Goal: Information Seeking & Learning: Learn about a topic

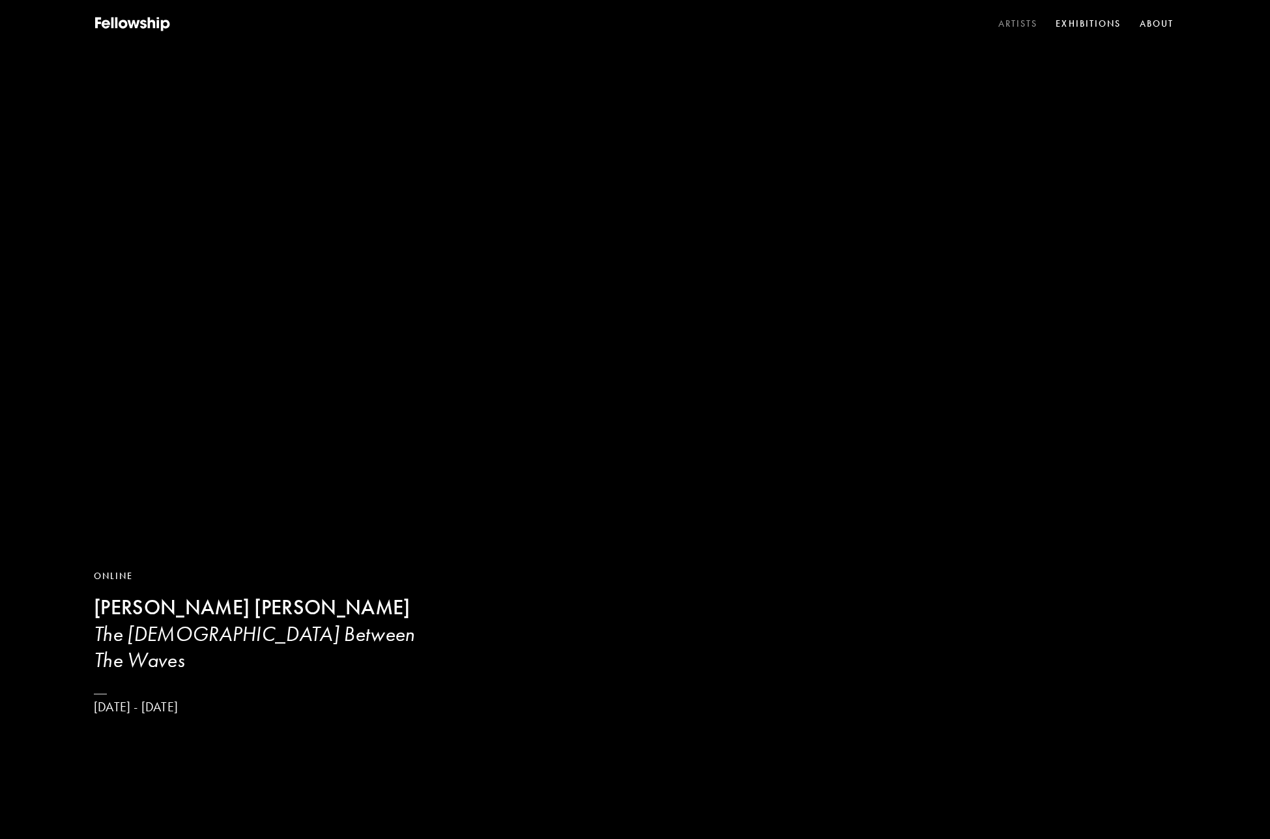
click at [1017, 25] on link "Artists" at bounding box center [1017, 24] width 45 height 20
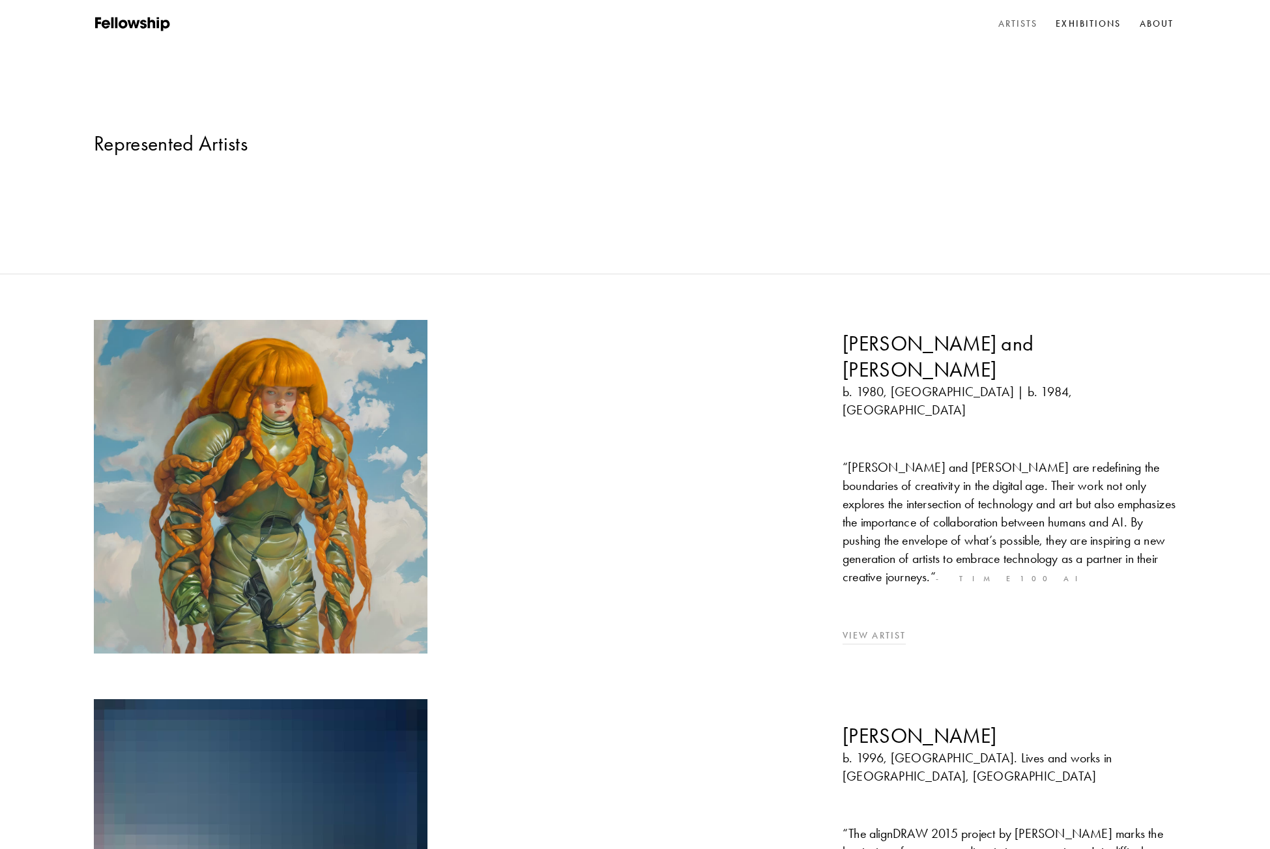
click at [352, 346] on img at bounding box center [260, 486] width 350 height 350
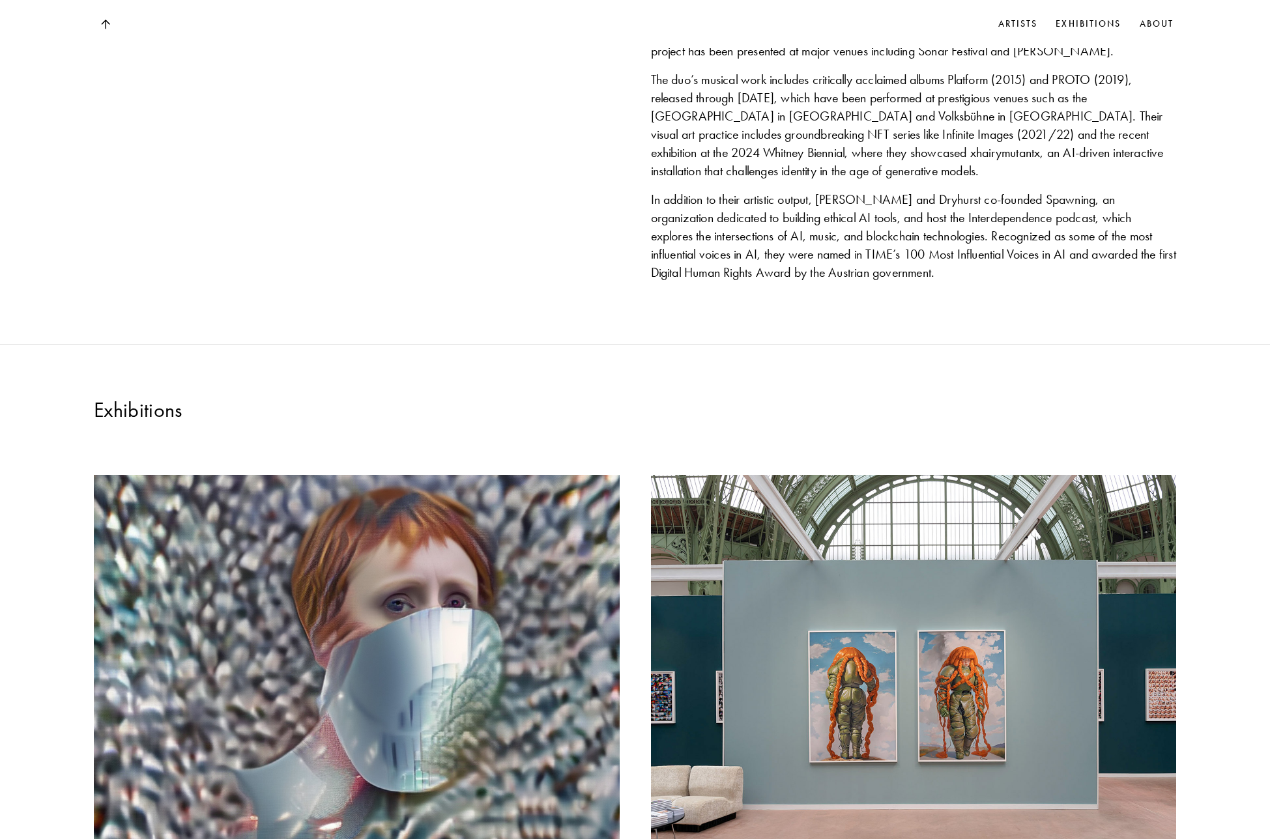
scroll to position [386, 0]
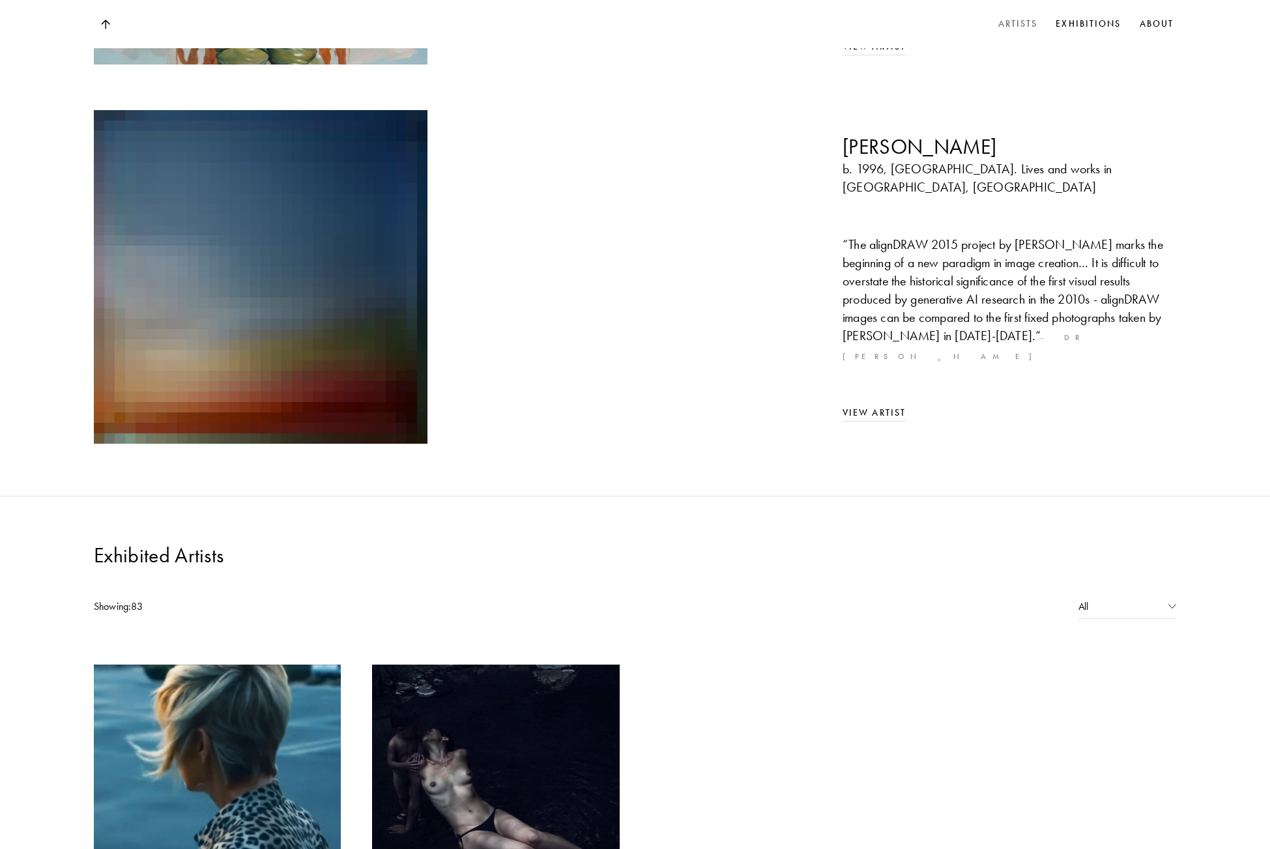
scroll to position [885, 0]
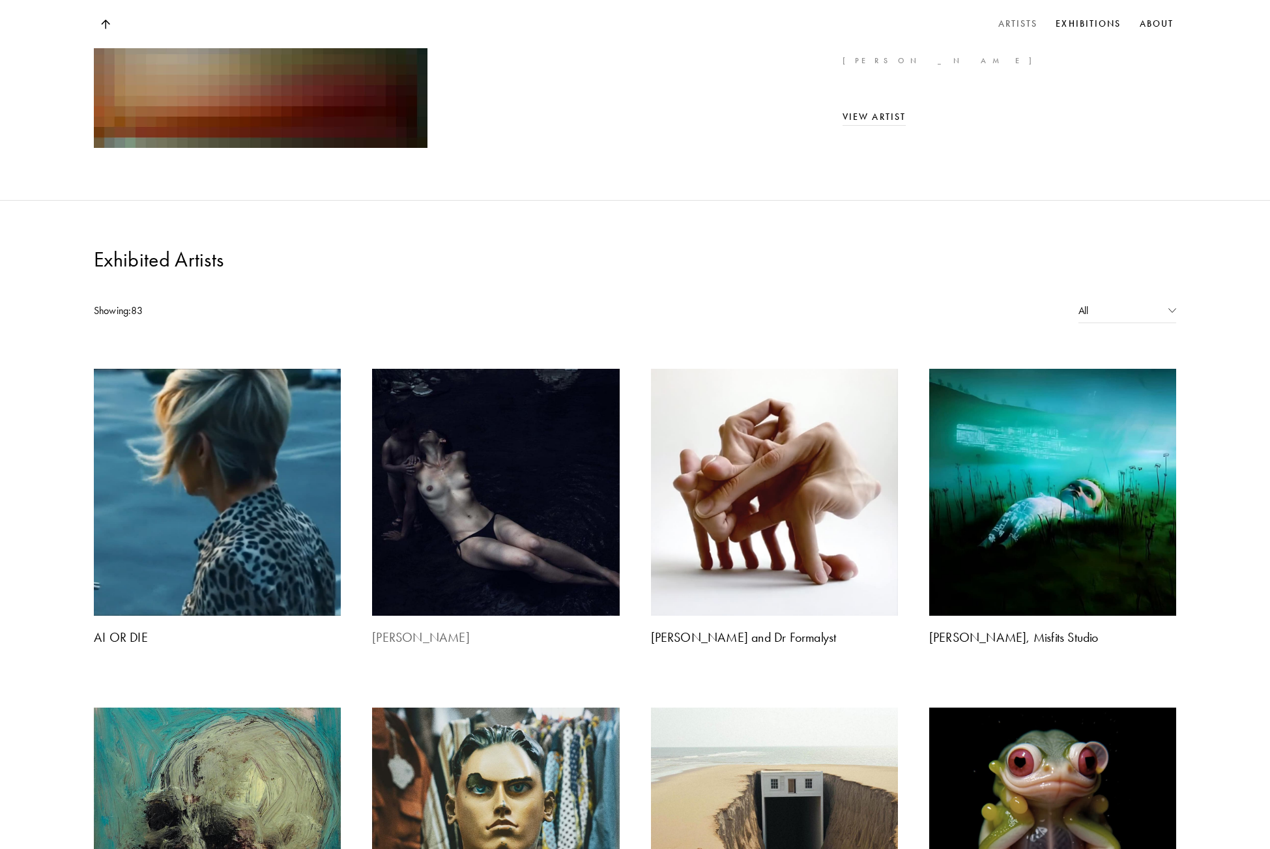
click at [573, 363] on img at bounding box center [495, 492] width 259 height 259
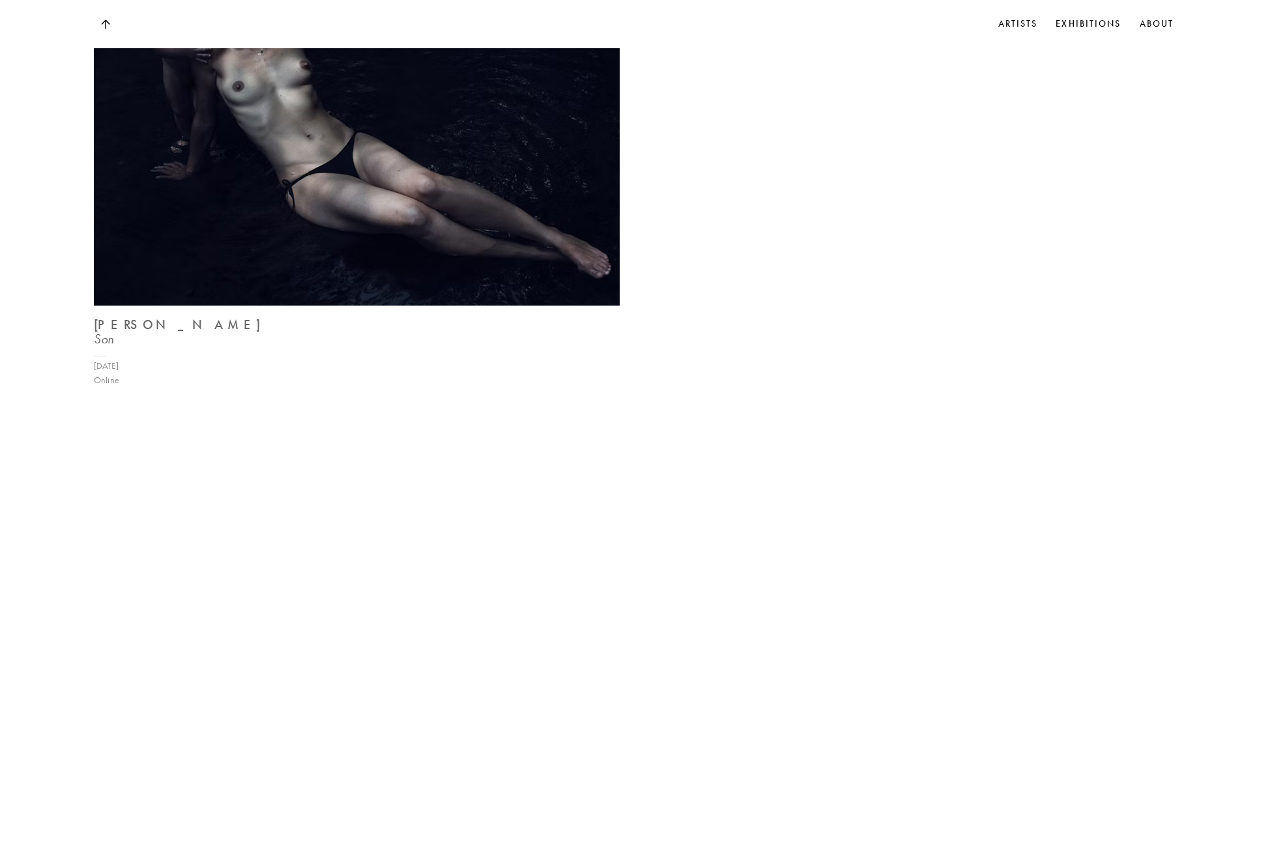
scroll to position [1594, 0]
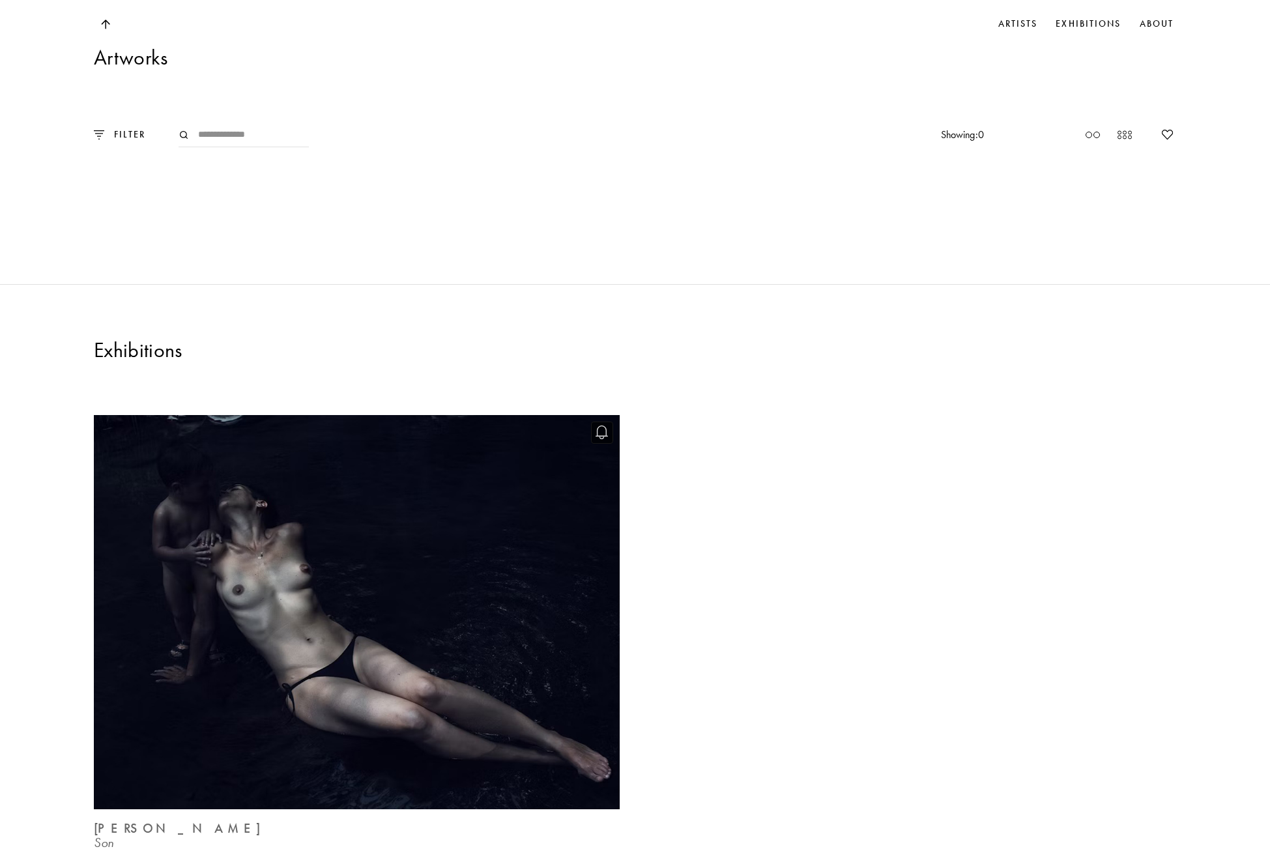
click at [522, 467] on img at bounding box center [356, 612] width 541 height 406
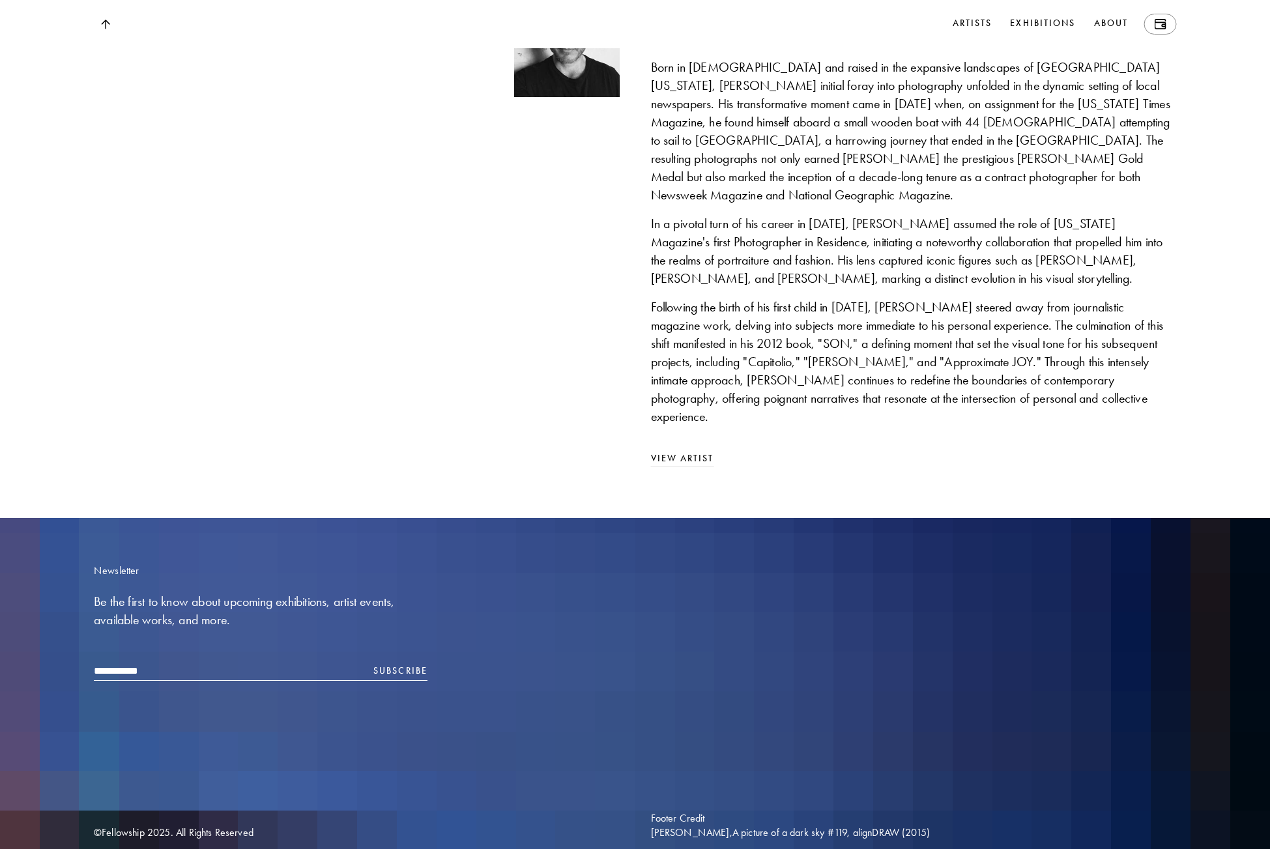
scroll to position [1189, 0]
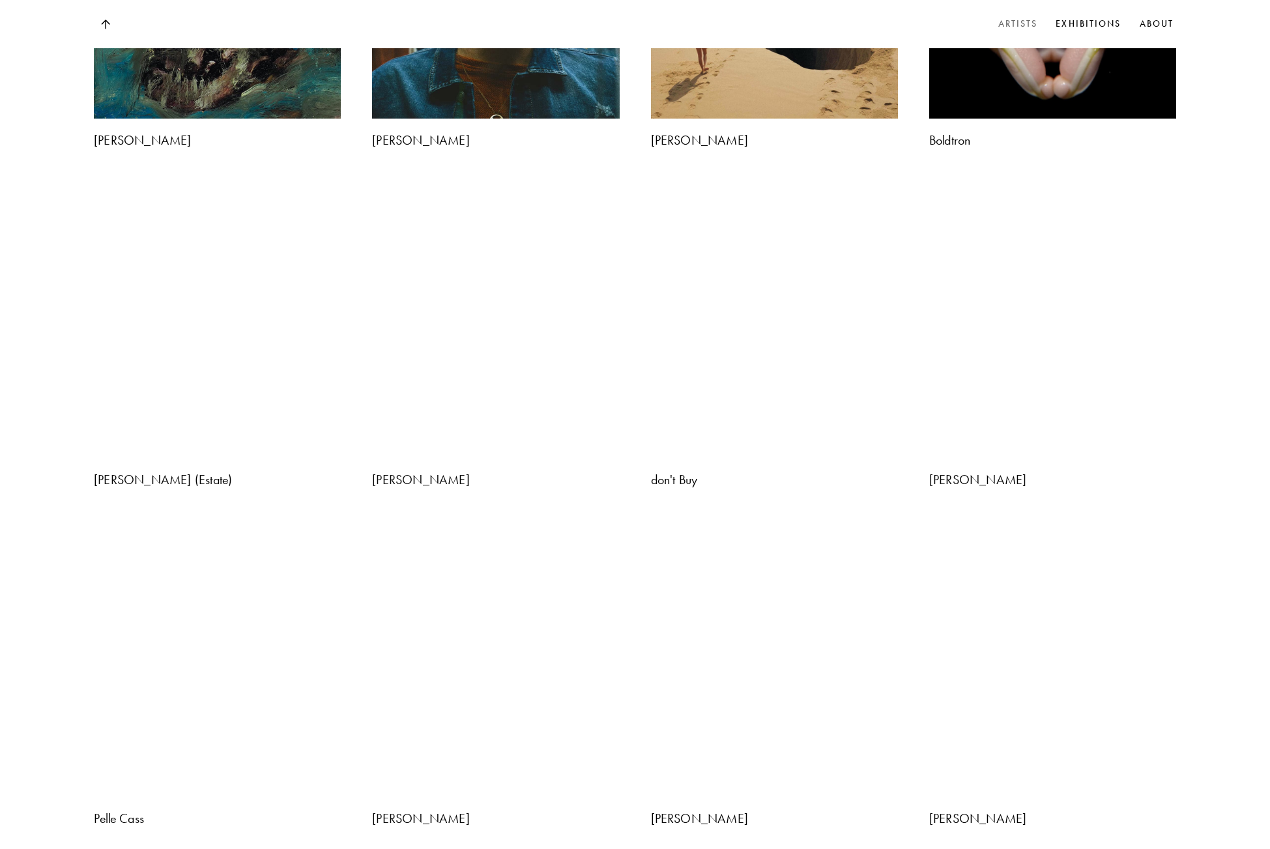
scroll to position [1894, 0]
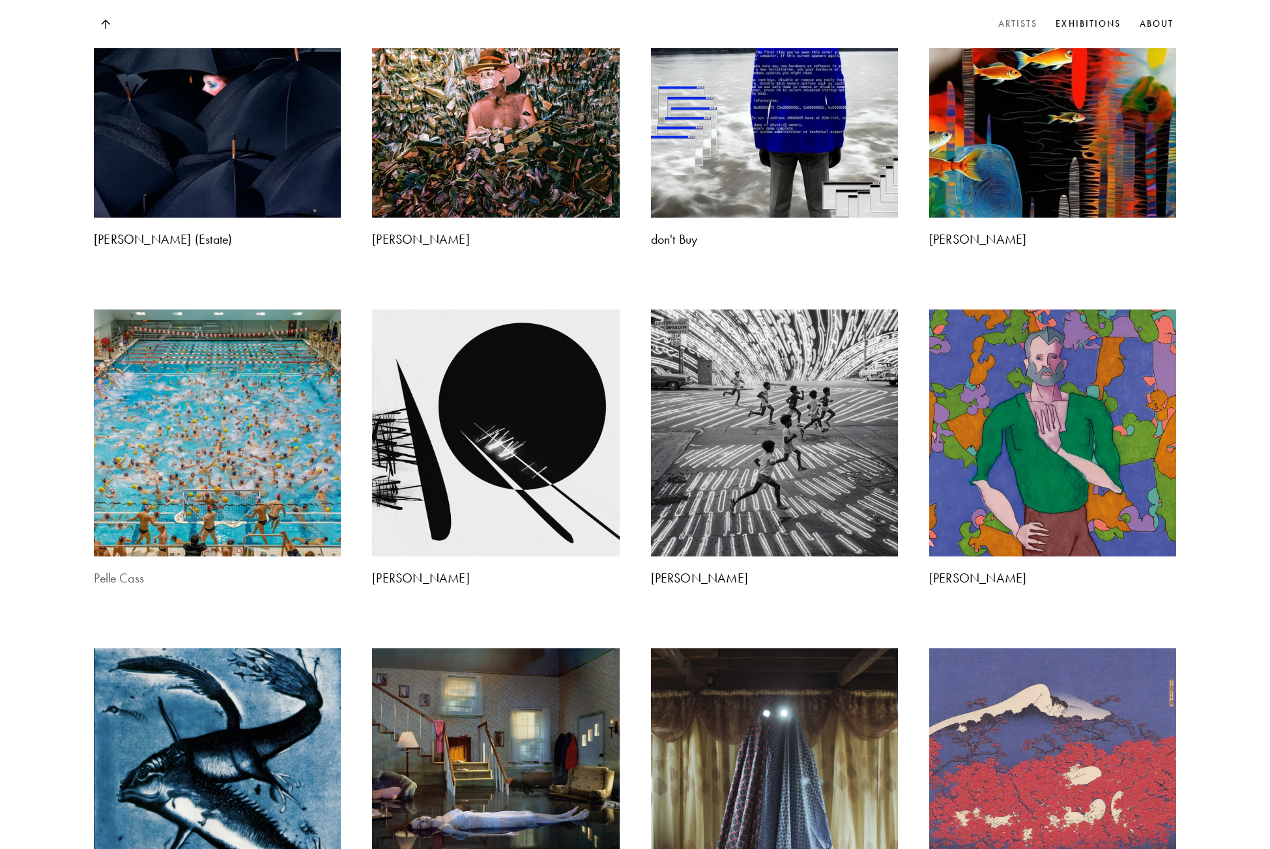
click at [238, 303] on img at bounding box center [217, 432] width 259 height 259
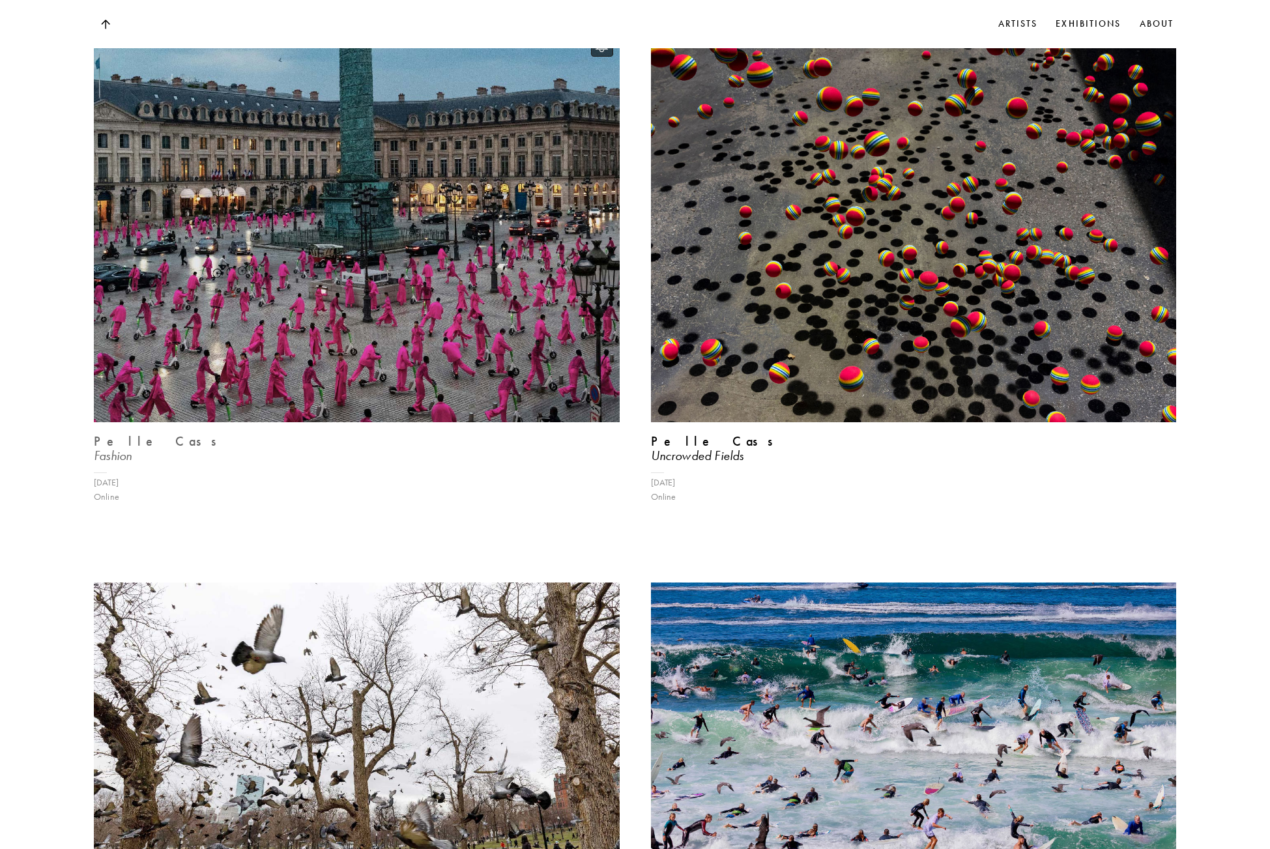
scroll to position [1860, 0]
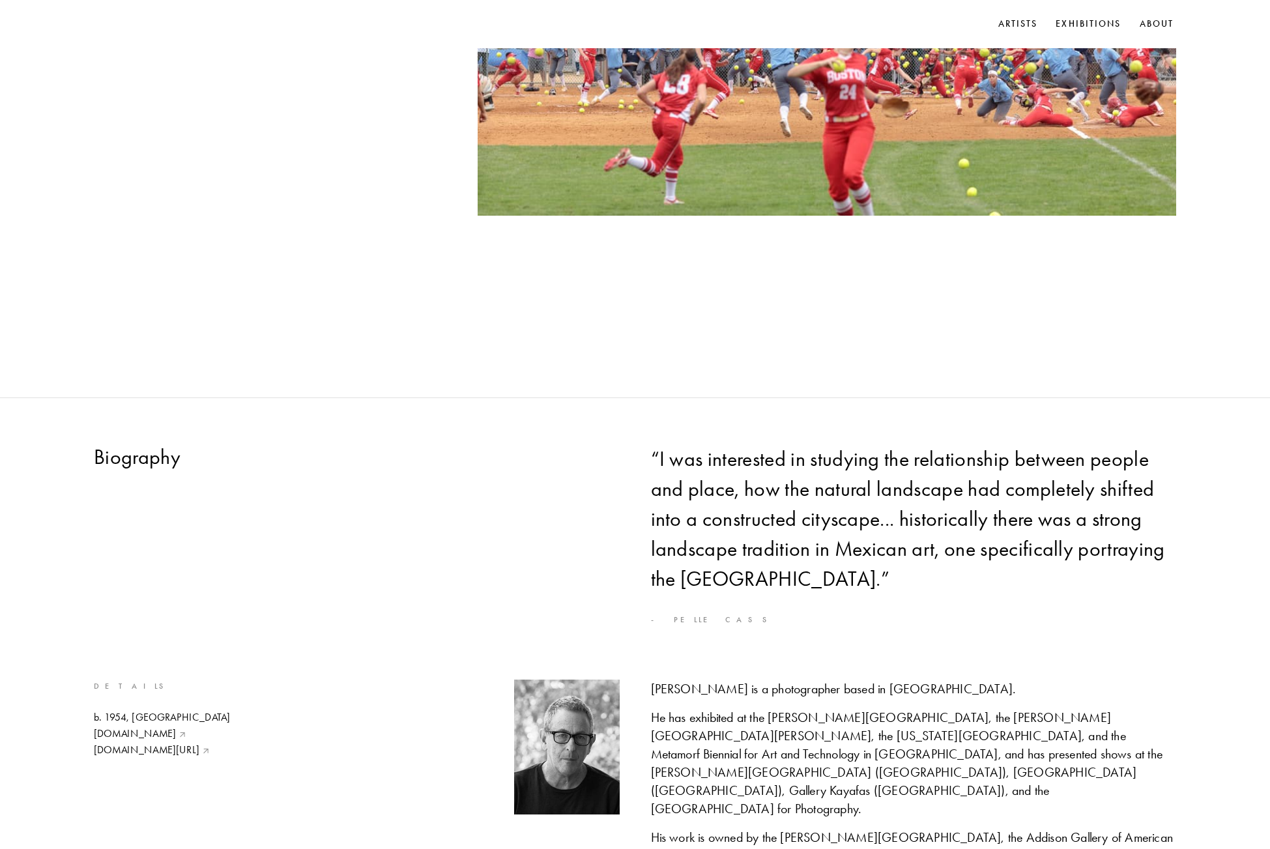
scroll to position [1894, 0]
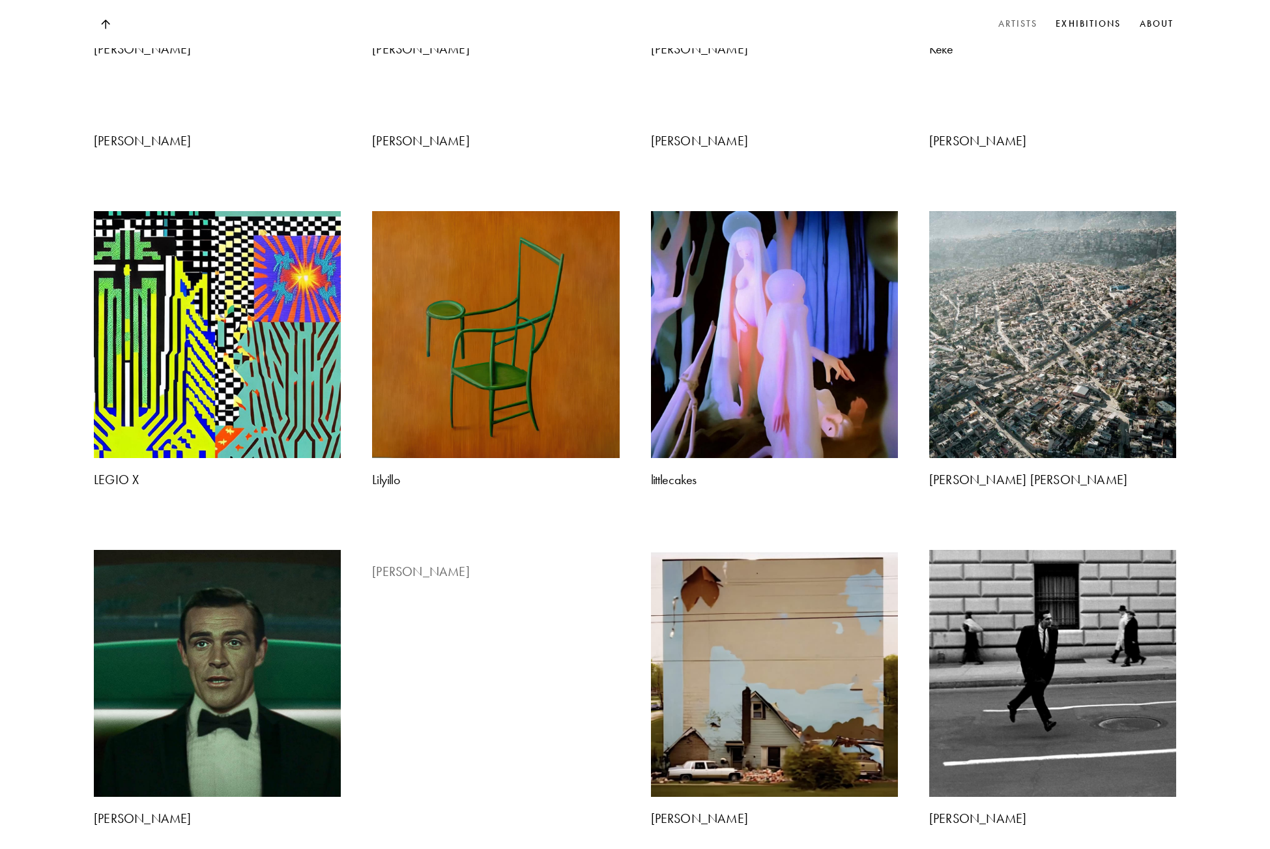
click at [470, 550] on img at bounding box center [495, 550] width 259 height 0
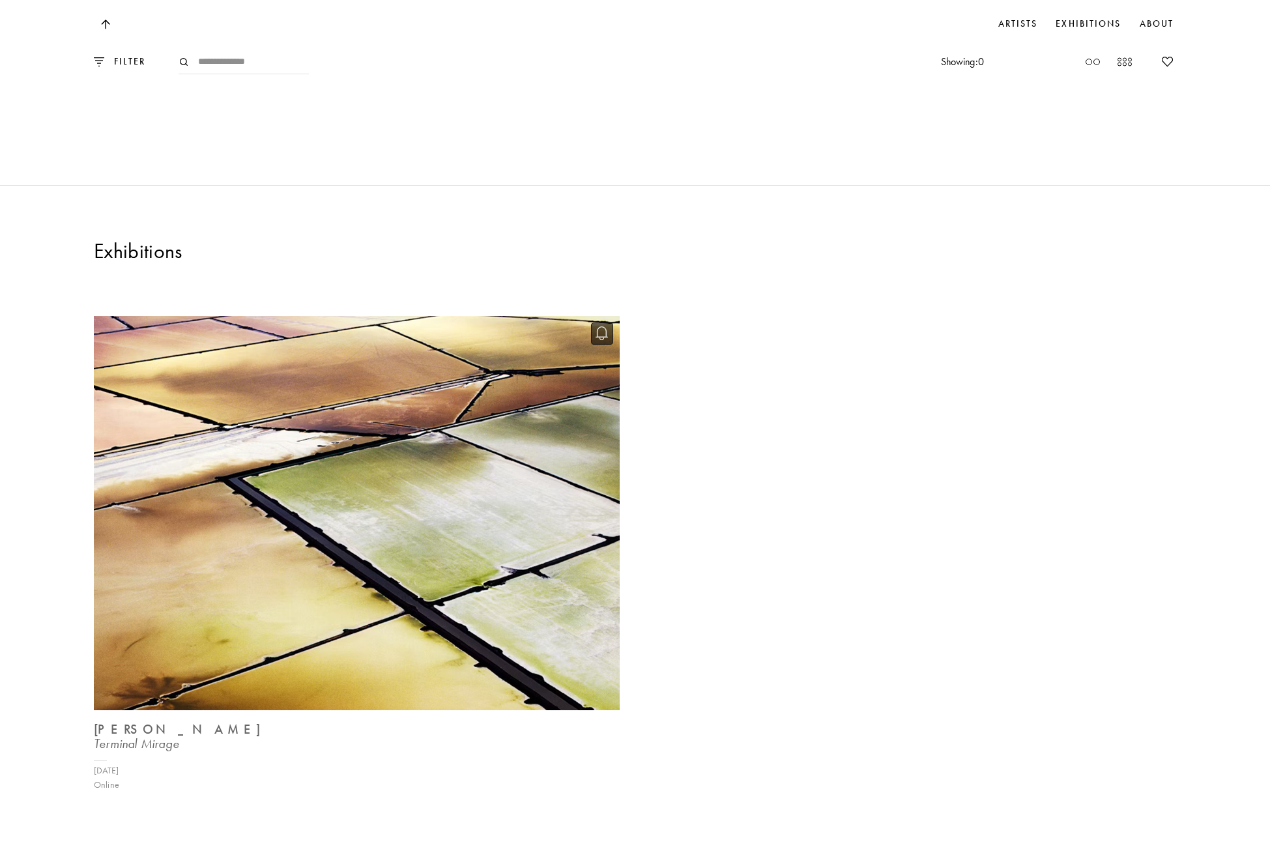
scroll to position [1765, 0]
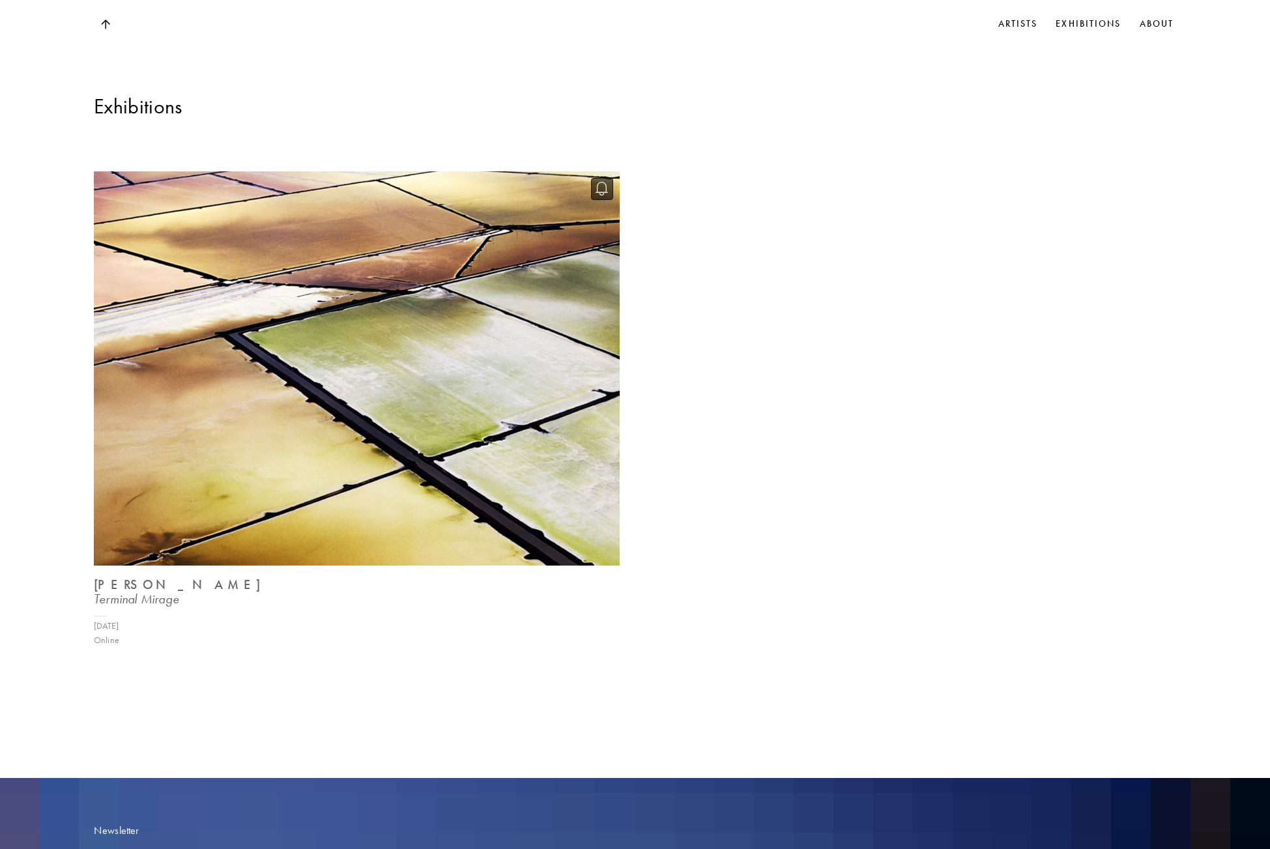
click at [384, 423] on img at bounding box center [356, 368] width 541 height 406
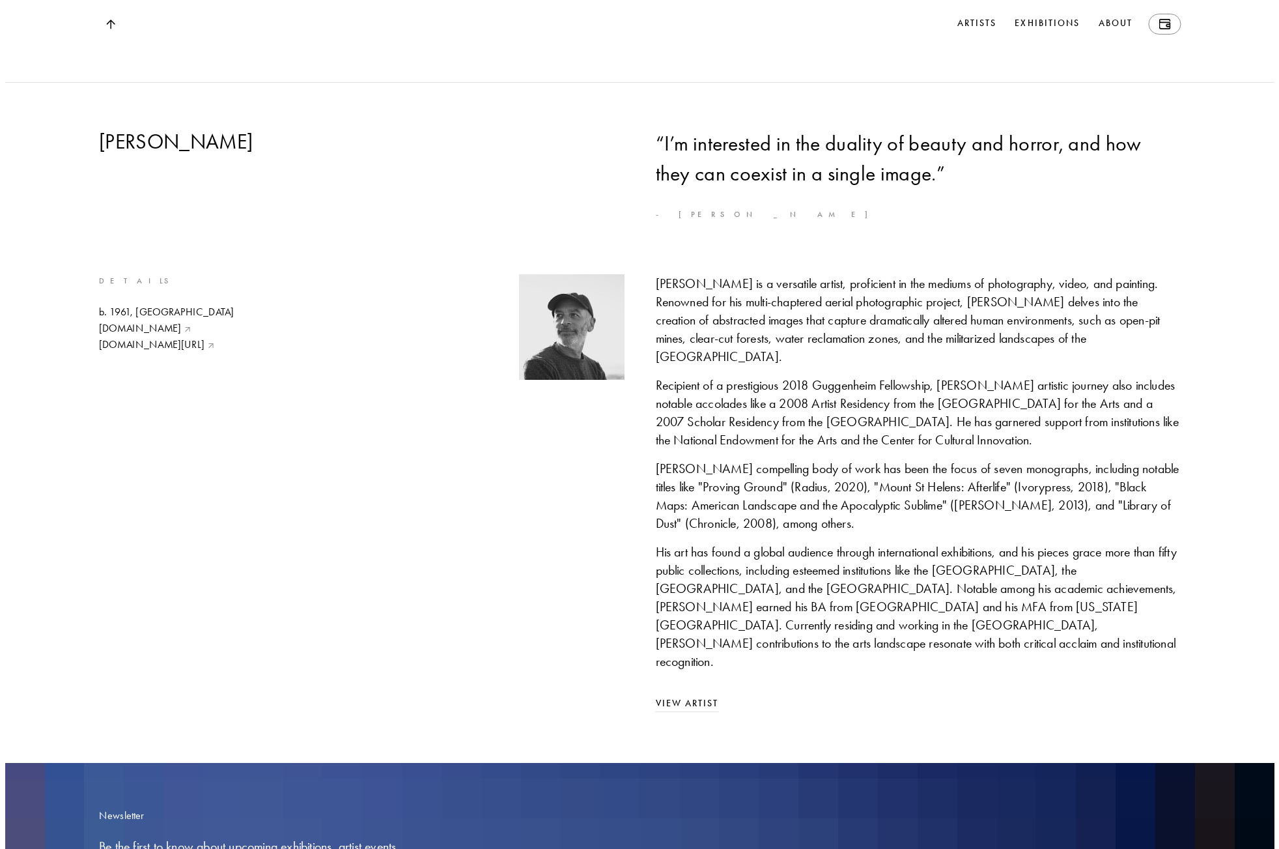
scroll to position [2721, 0]
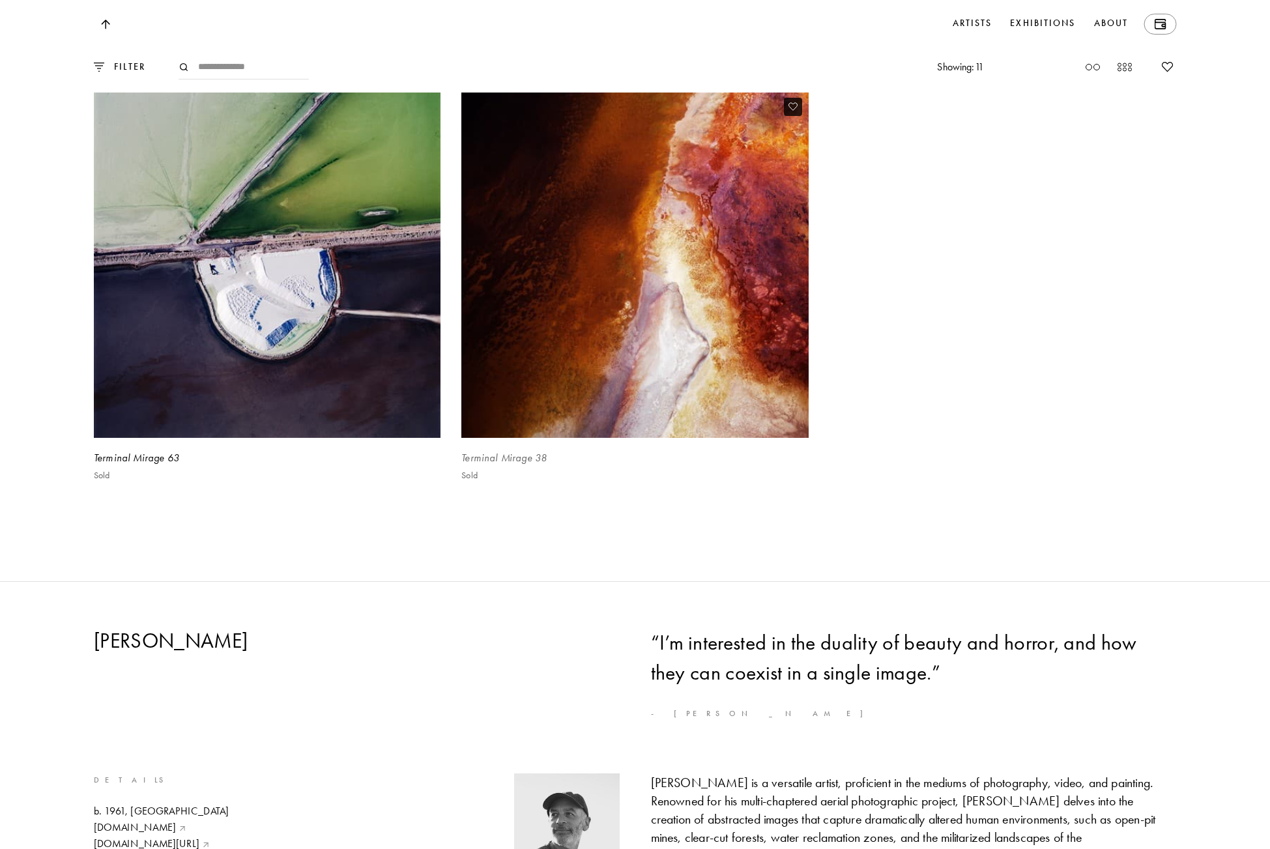
click at [631, 347] on img at bounding box center [634, 264] width 357 height 357
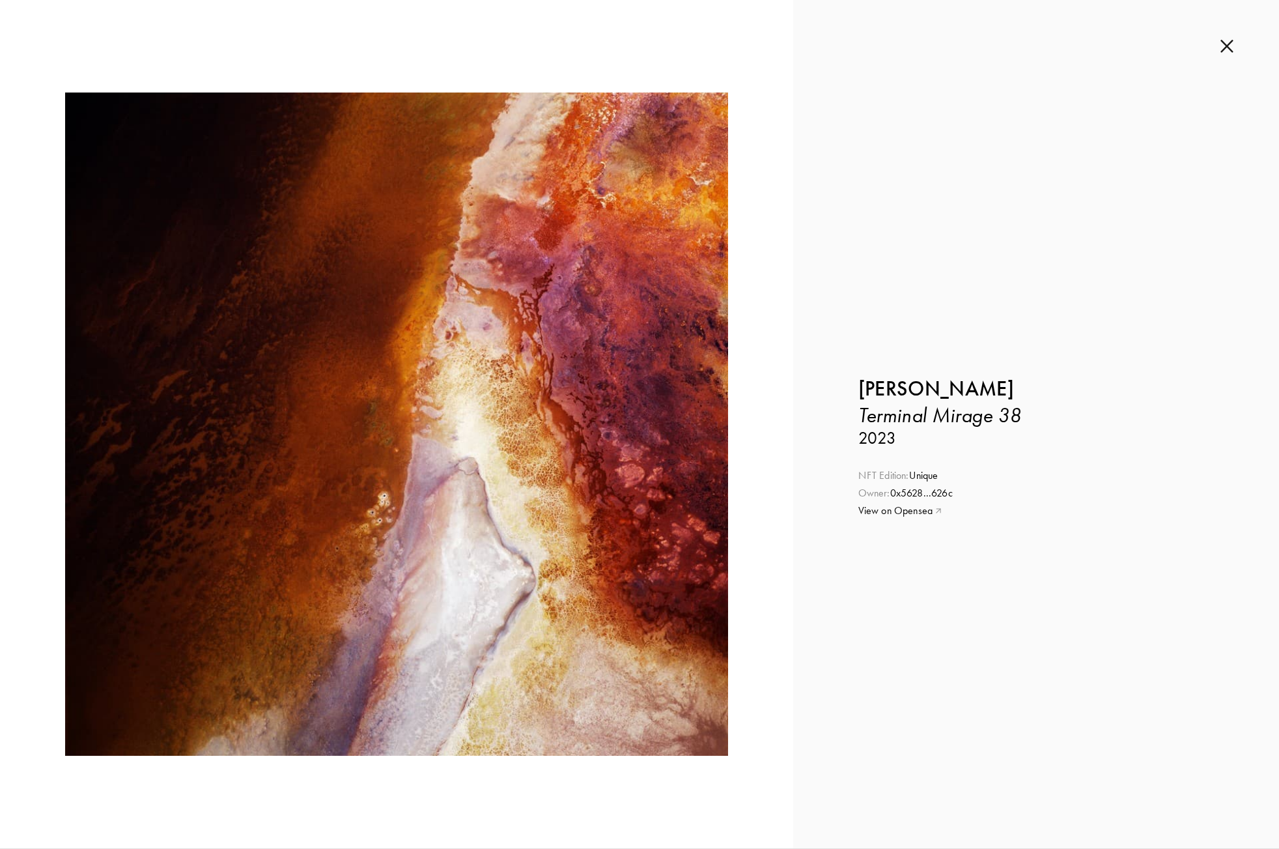
click at [870, 510] on link "View on Opensea" at bounding box center [1037, 511] width 356 height 14
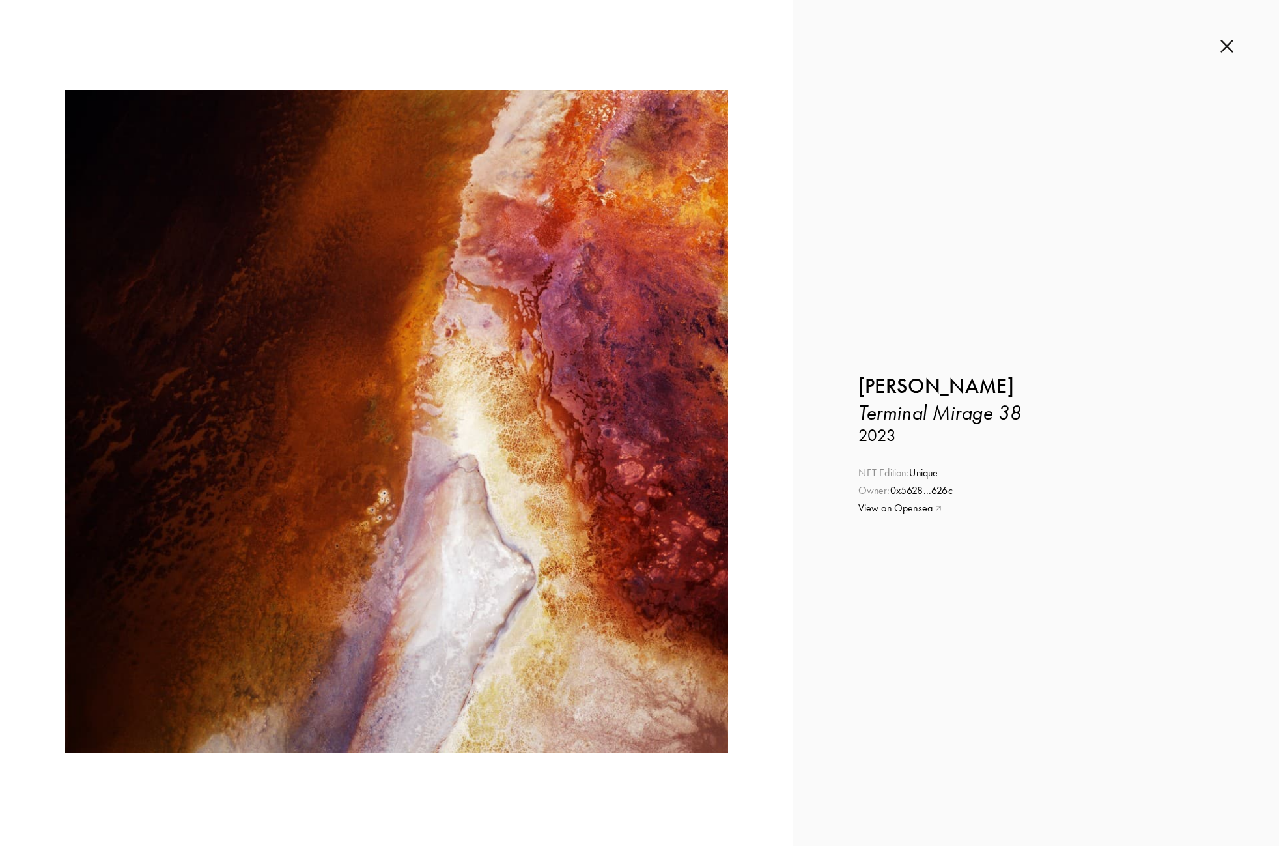
click at [898, 476] on span "NFT Edition:" at bounding box center [884, 472] width 51 height 12
